Goal: Task Accomplishment & Management: Use online tool/utility

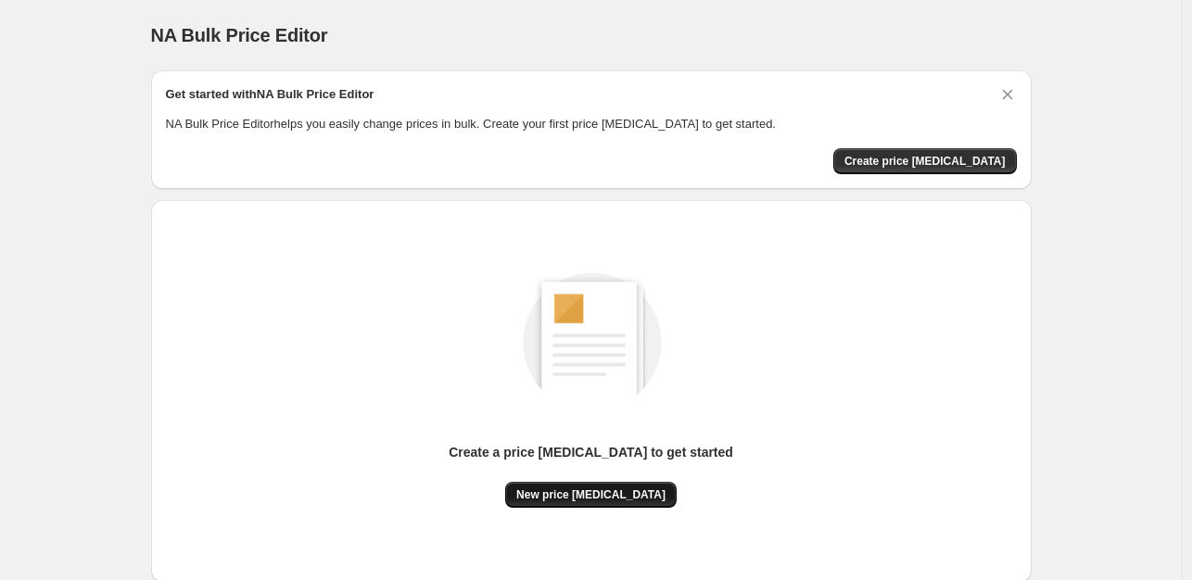
click at [567, 498] on span "New price [MEDICAL_DATA]" at bounding box center [590, 494] width 149 height 15
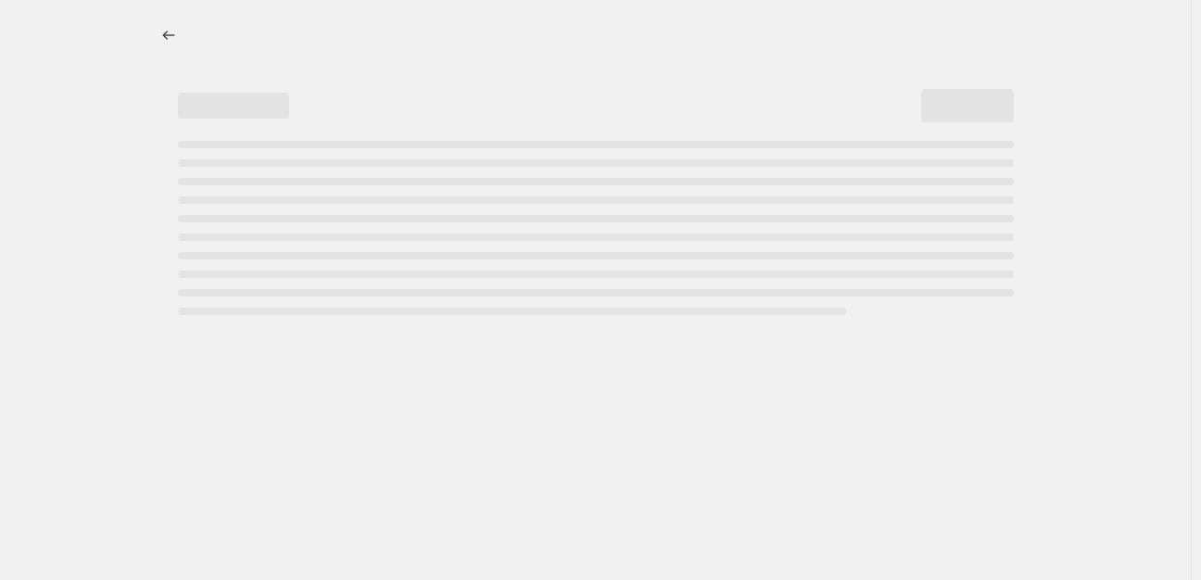
select select "percentage"
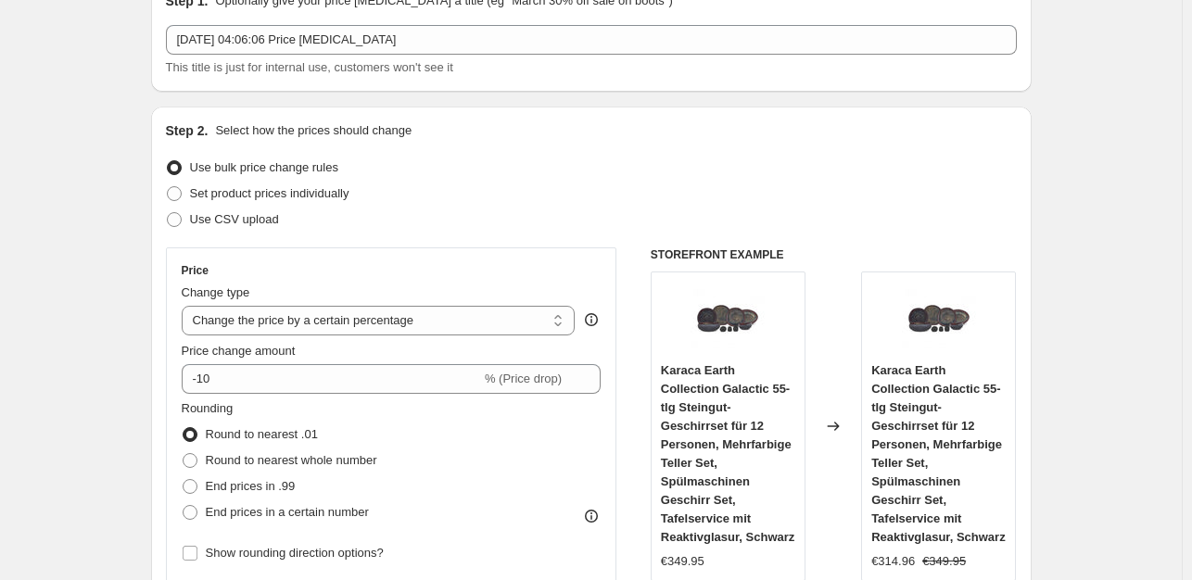
scroll to position [185, 0]
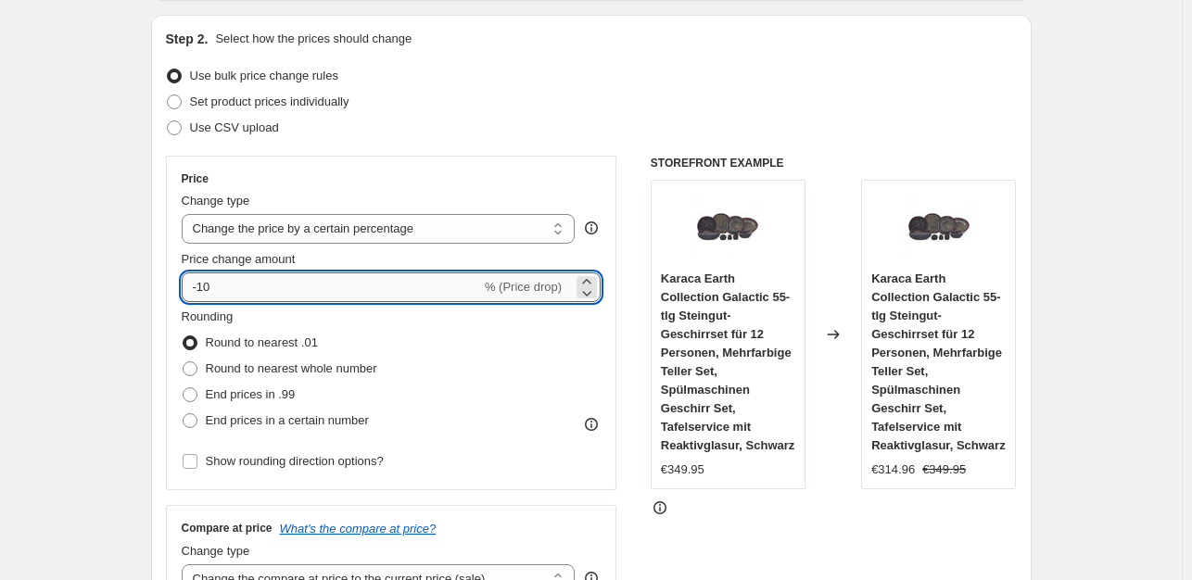
click at [316, 286] on input "-10" at bounding box center [331, 287] width 299 height 30
type input "-1"
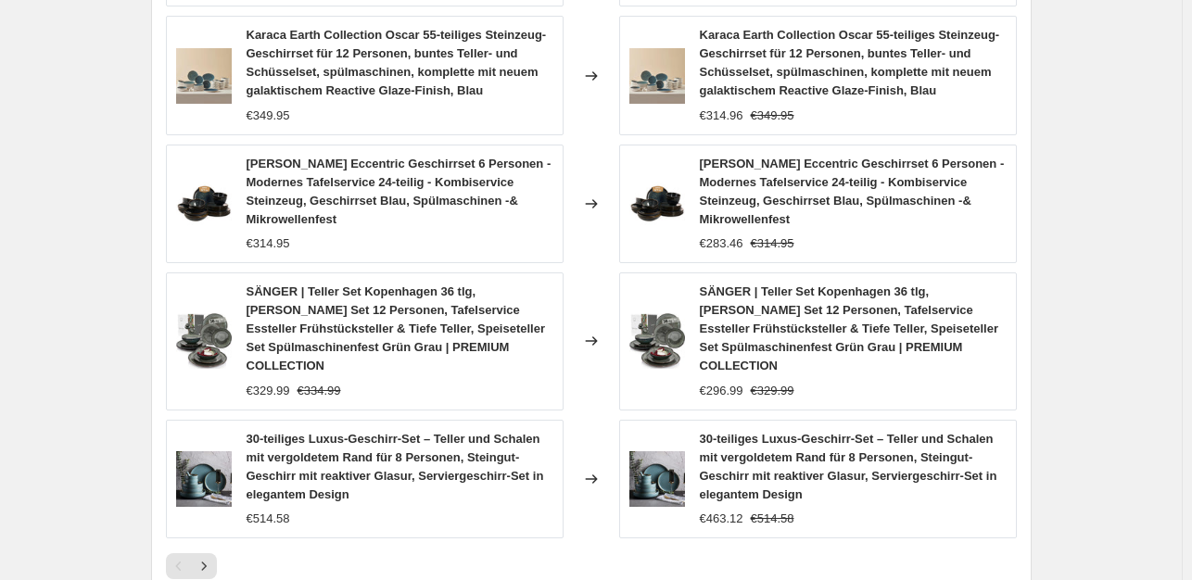
scroll to position [1486, 0]
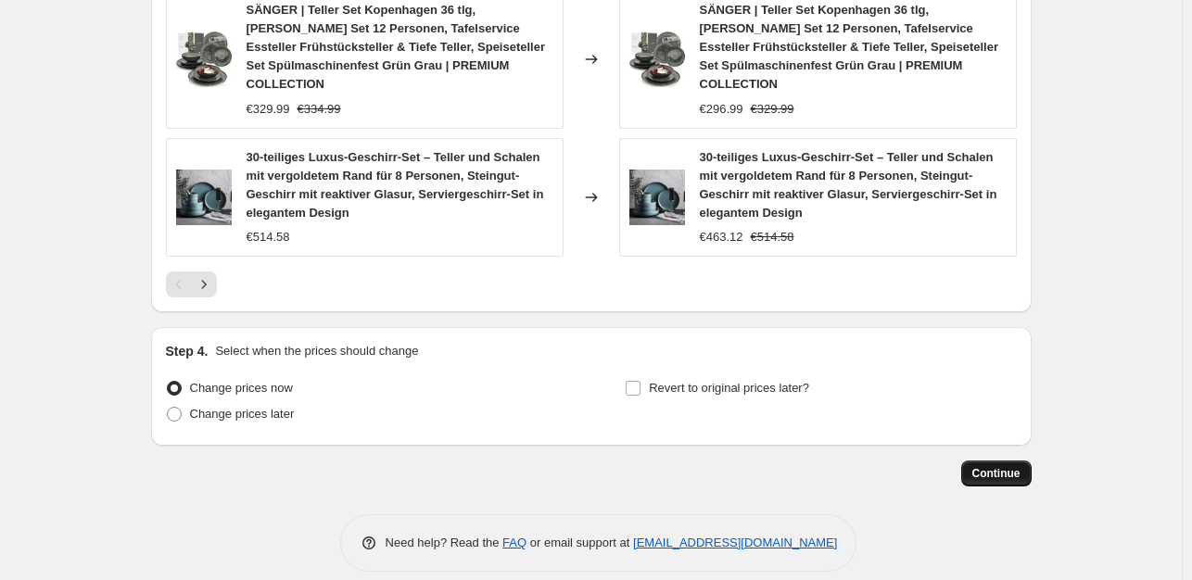
type input "-35"
click at [1000, 466] on span "Continue" at bounding box center [996, 473] width 48 height 15
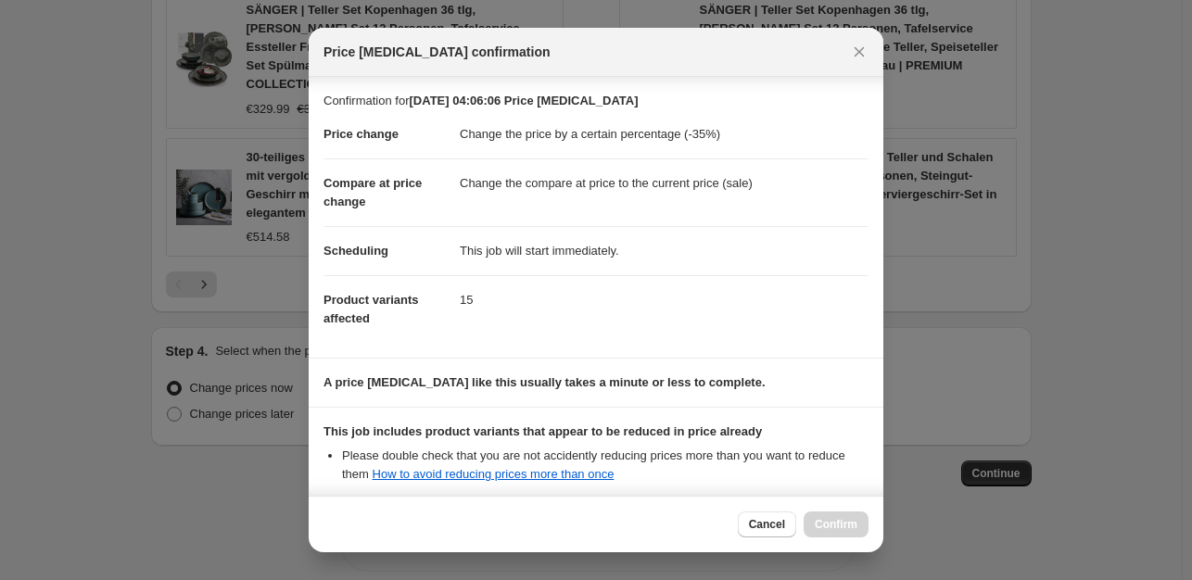
scroll to position [198, 0]
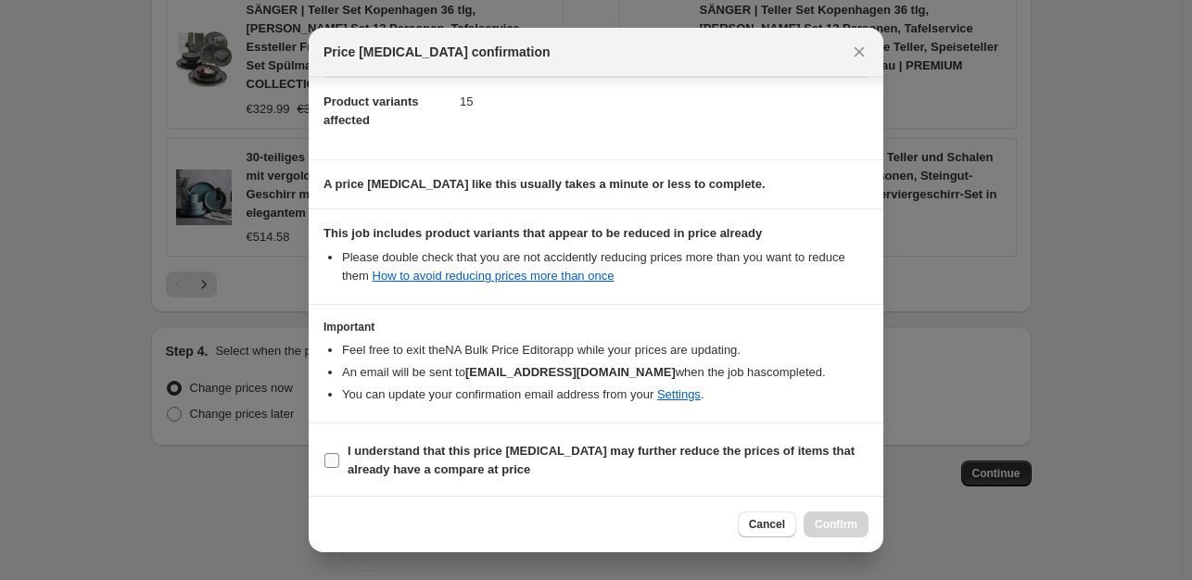
click at [330, 458] on input "I understand that this price [MEDICAL_DATA] may further reduce the prices of it…" at bounding box center [331, 460] width 15 height 15
checkbox input "true"
click at [830, 529] on span "Confirm" at bounding box center [835, 524] width 43 height 15
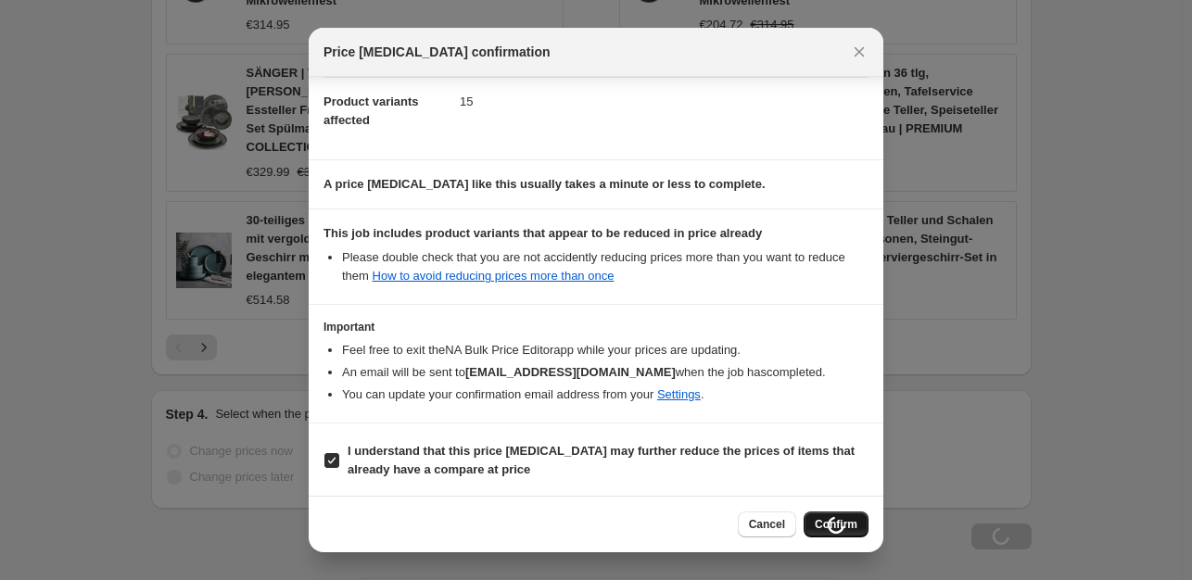
scroll to position [1549, 0]
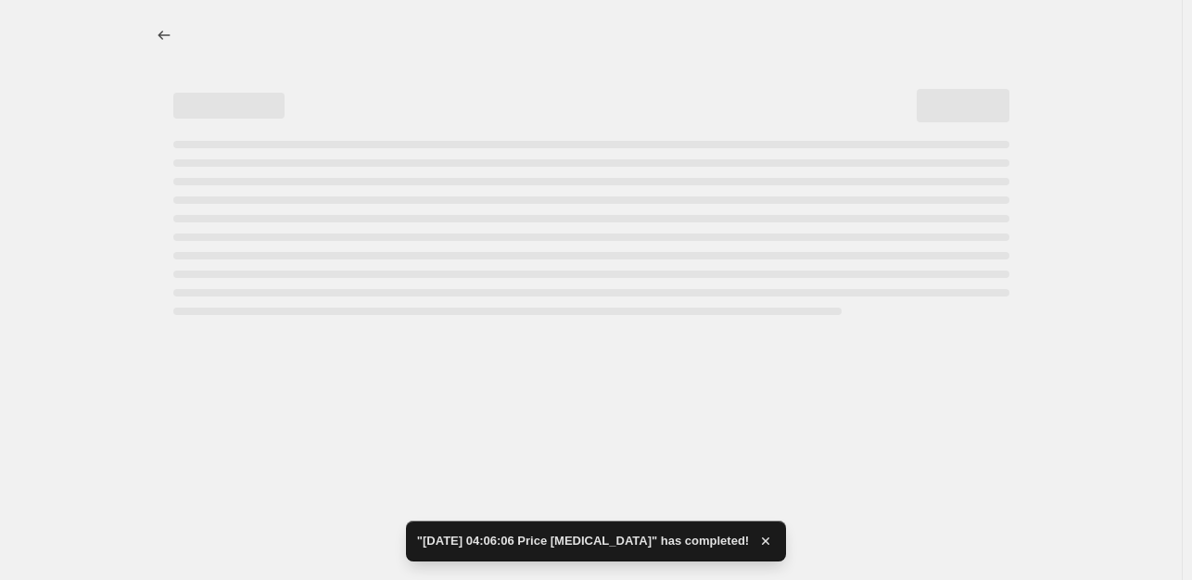
select select "percentage"
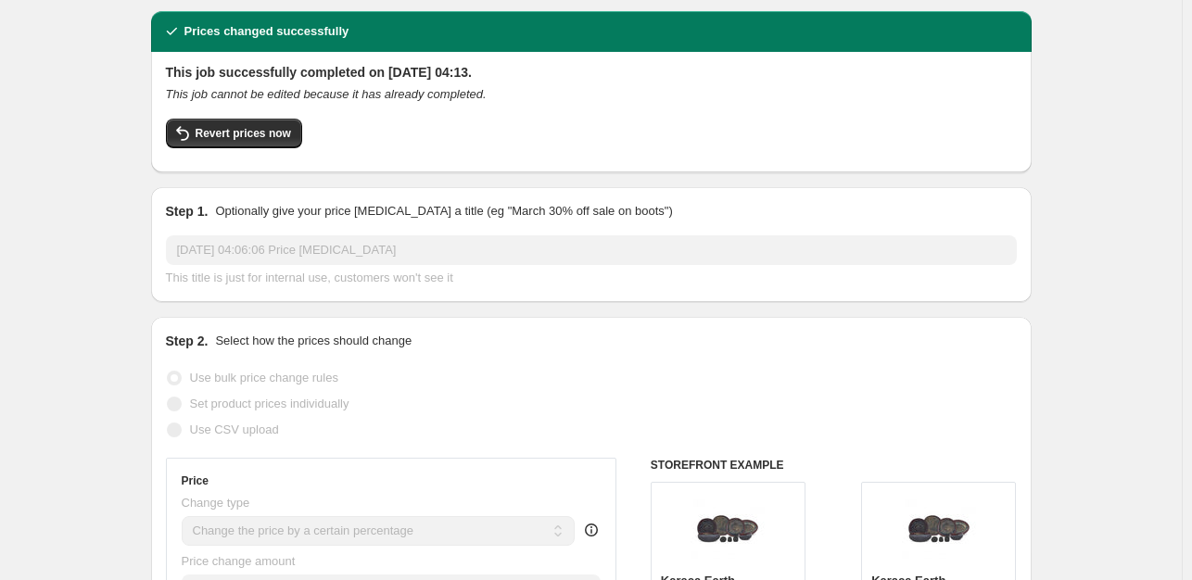
scroll to position [0, 0]
